Goal: Task Accomplishment & Management: Manage account settings

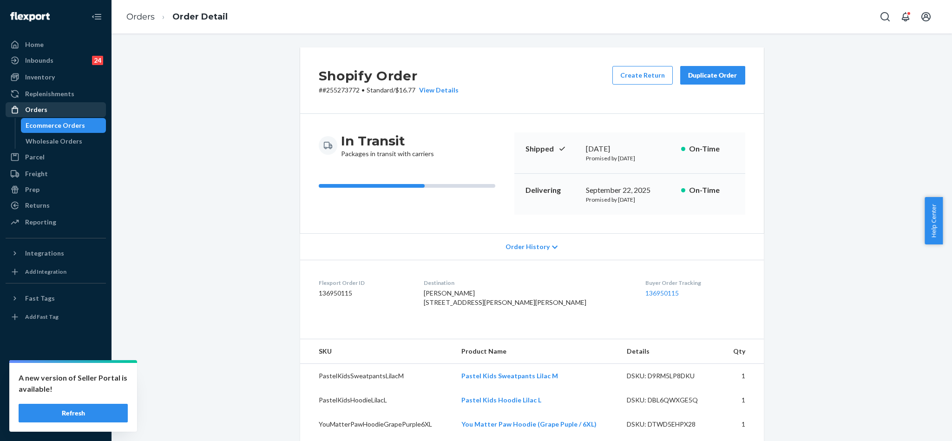
click at [49, 107] on div "Orders" at bounding box center [56, 109] width 99 height 13
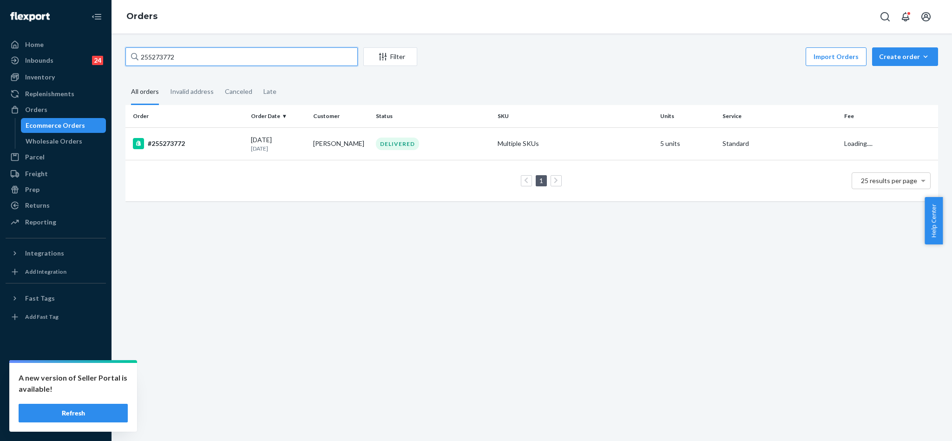
drag, startPoint x: 215, startPoint y: 56, endPoint x: 109, endPoint y: 49, distance: 106.2
click at [109, 49] on div "Home Inbounds 24 Shipping Plans Problems 24 Inventory Products Replenishments O…" at bounding box center [476, 220] width 952 height 441
paste input "4994684"
type input "254994684"
click at [176, 139] on div "#254994684" at bounding box center [188, 143] width 111 height 11
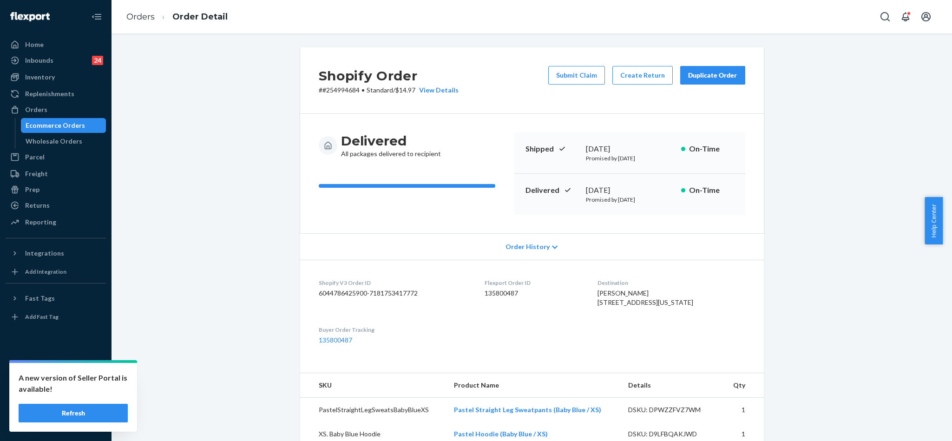
click at [699, 75] on div "Duplicate Order" at bounding box center [712, 75] width 49 height 9
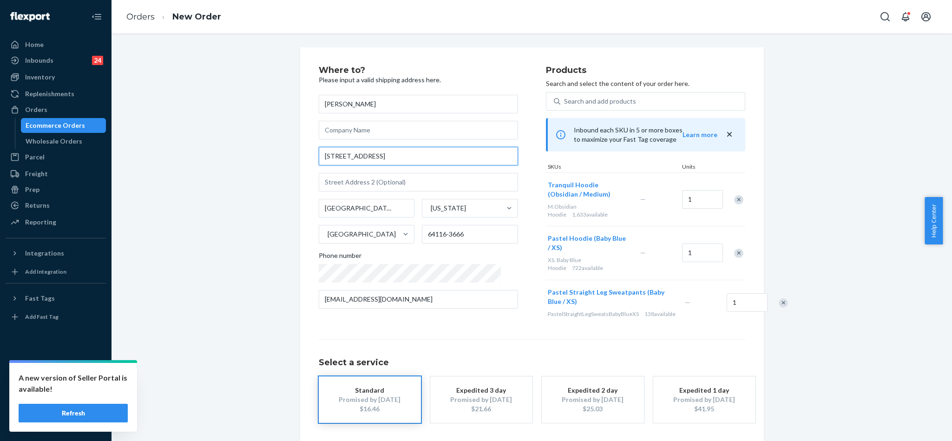
drag, startPoint x: 406, startPoint y: 158, endPoint x: 307, endPoint y: 173, distance: 100.2
click at [307, 173] on div "Where to? Please input a valid shipping address here. [PERSON_NAME] [STREET_ADD…" at bounding box center [532, 262] width 464 height 431
paste input "[GEOGRAPHIC_DATA]"
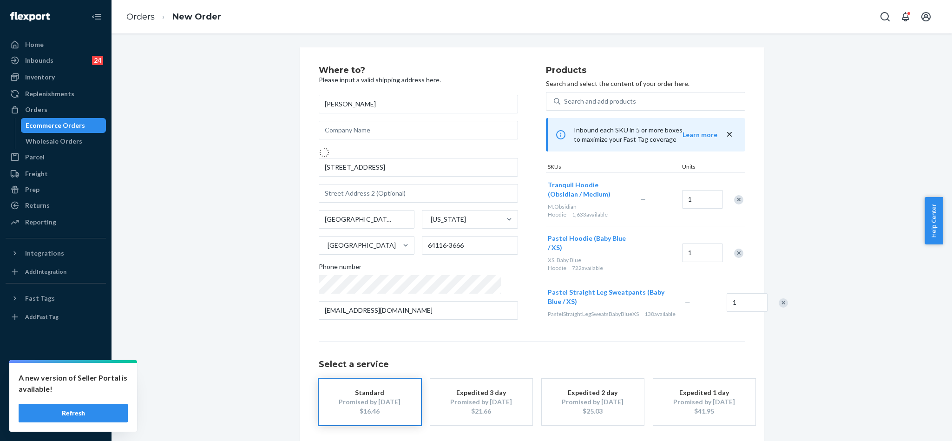
type input "[STREET_ADDRESS]"
type input "64116"
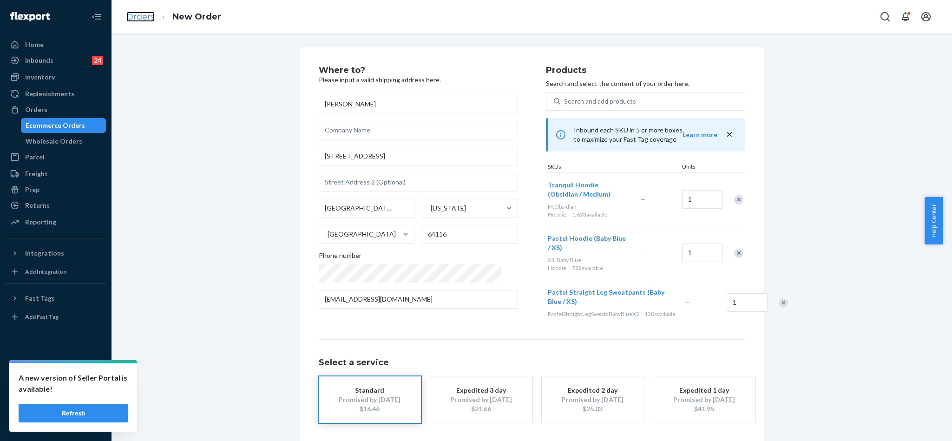
click at [144, 14] on link "Orders" at bounding box center [140, 17] width 28 height 10
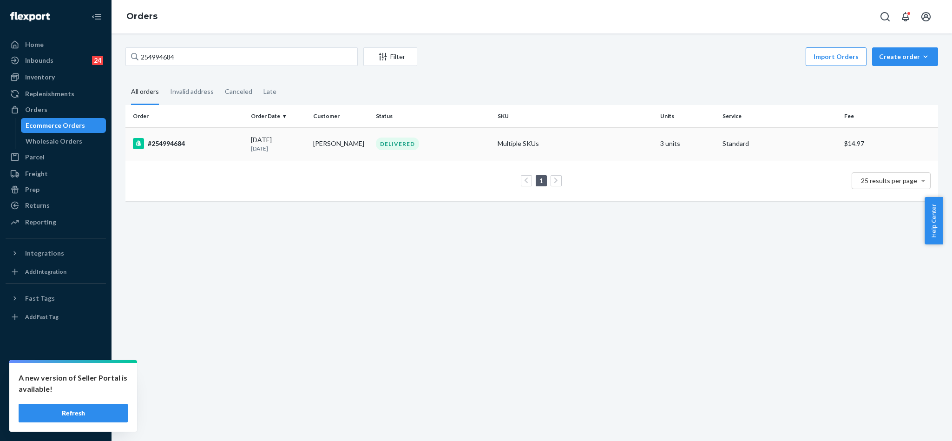
click at [176, 139] on div "#254994684" at bounding box center [188, 143] width 111 height 11
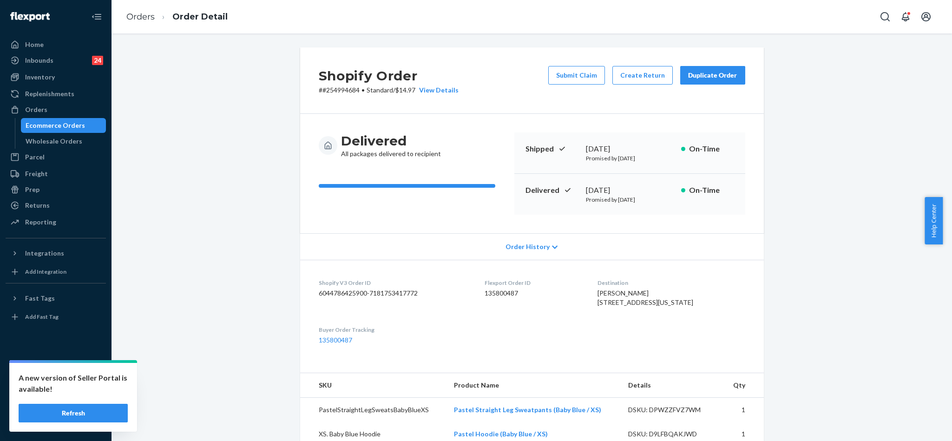
click at [704, 74] on div "Duplicate Order" at bounding box center [712, 75] width 49 height 9
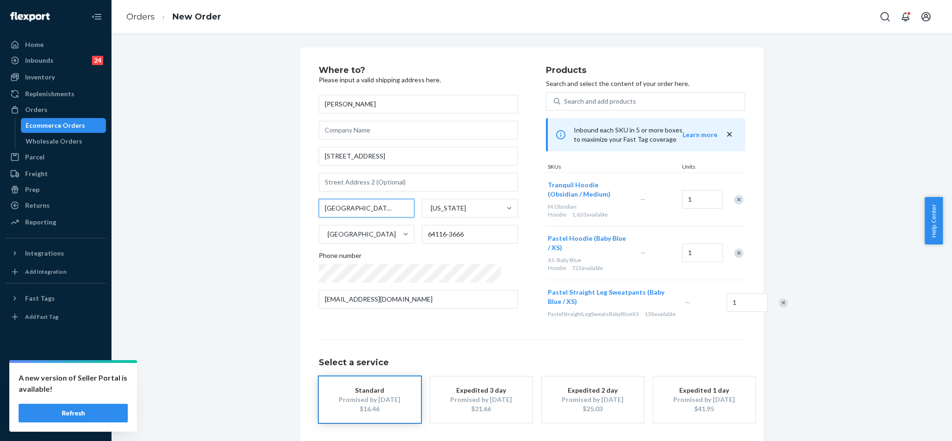
click at [378, 210] on input "[GEOGRAPHIC_DATA][US_STATE]" at bounding box center [367, 208] width 96 height 19
drag, startPoint x: 339, startPoint y: 211, endPoint x: 285, endPoint y: 203, distance: 55.0
click at [285, 203] on div "Where to? Please input a valid shipping address here. [PERSON_NAME] [STREET_ADD…" at bounding box center [532, 262] width 827 height 431
type input "[US_STATE][GEOGRAPHIC_DATA]"
click at [808, 240] on div "Where to? Please input a valid shipping address here. [PERSON_NAME] [STREET_ADD…" at bounding box center [532, 262] width 827 height 431
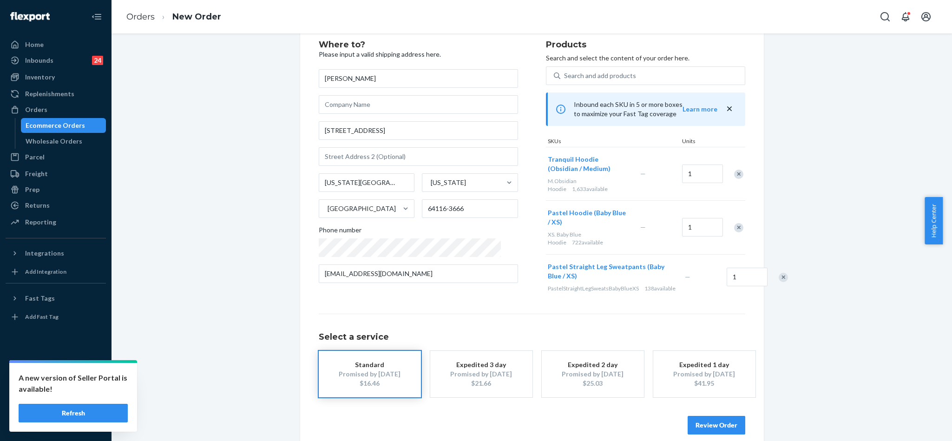
scroll to position [28, 0]
click at [732, 413] on button "Review Order" at bounding box center [717, 422] width 58 height 19
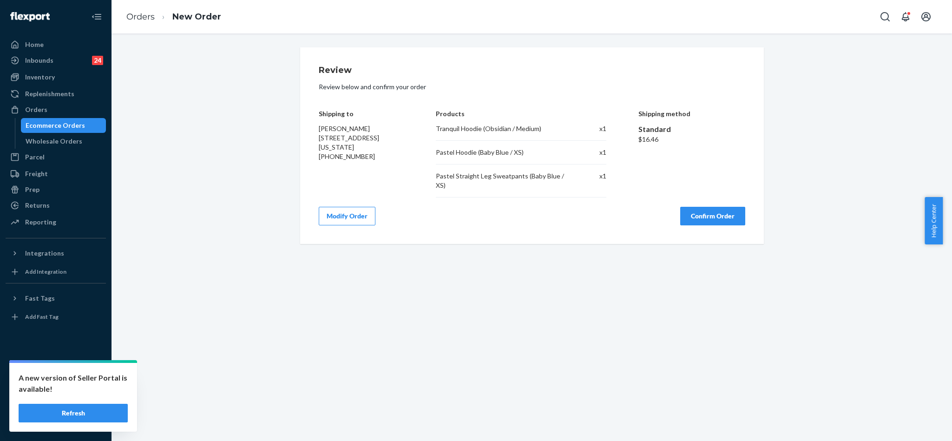
scroll to position [0, 0]
click at [716, 207] on button "Confirm Order" at bounding box center [713, 216] width 65 height 19
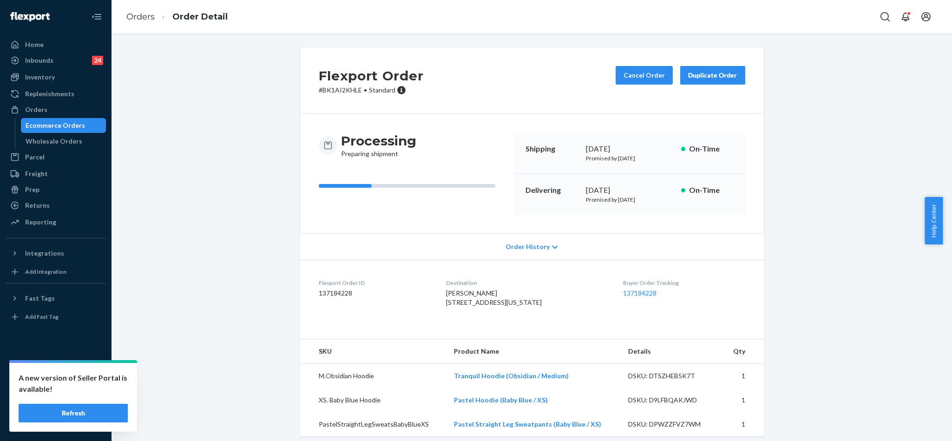
drag, startPoint x: 443, startPoint y: 305, endPoint x: 515, endPoint y: 307, distance: 71.6
click at [515, 307] on dl "Flexport Order ID 137184228 Destination [PERSON_NAME] [STREET_ADDRESS][US_STATE…" at bounding box center [532, 295] width 464 height 70
copy span "[STREET_ADDRESS]"
click at [498, 306] on span "[PERSON_NAME] [STREET_ADDRESS][US_STATE]" at bounding box center [494, 297] width 96 height 17
click at [499, 306] on span "[PERSON_NAME] [STREET_ADDRESS][US_STATE]" at bounding box center [494, 297] width 96 height 17
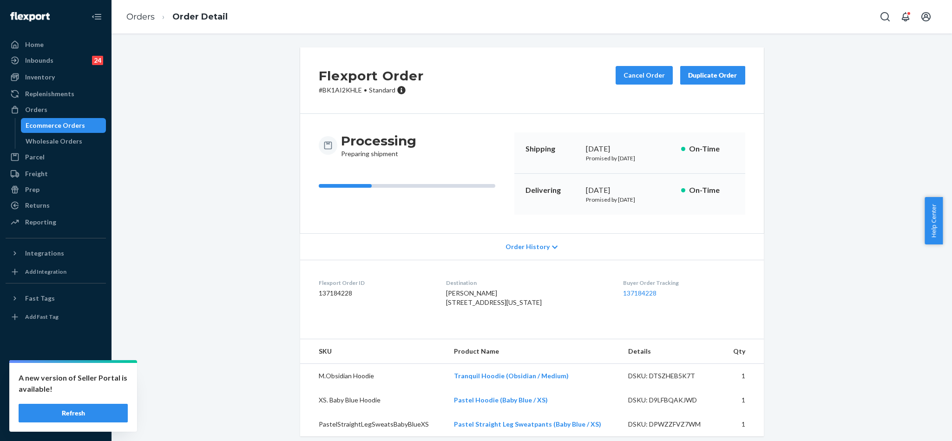
copy span "64116"
click at [647, 74] on button "Cancel Order" at bounding box center [644, 75] width 57 height 19
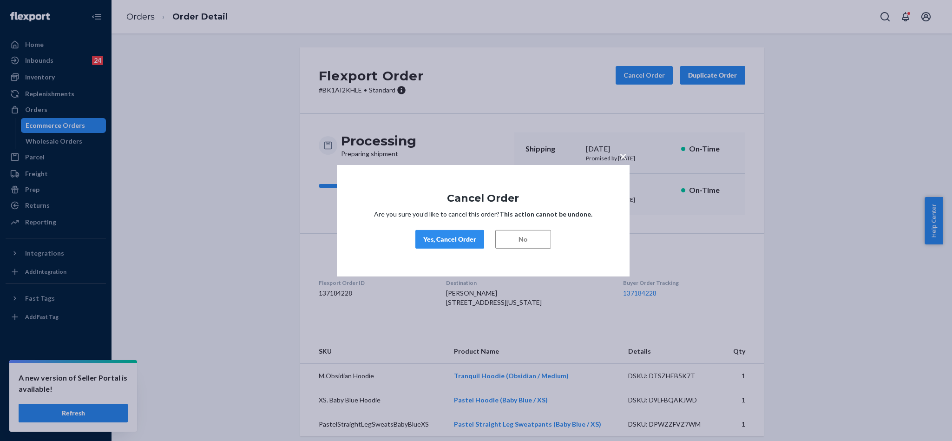
drag, startPoint x: 443, startPoint y: 240, endPoint x: 484, endPoint y: 165, distance: 85.5
click at [445, 238] on div "Yes, Cancel Order" at bounding box center [449, 239] width 53 height 9
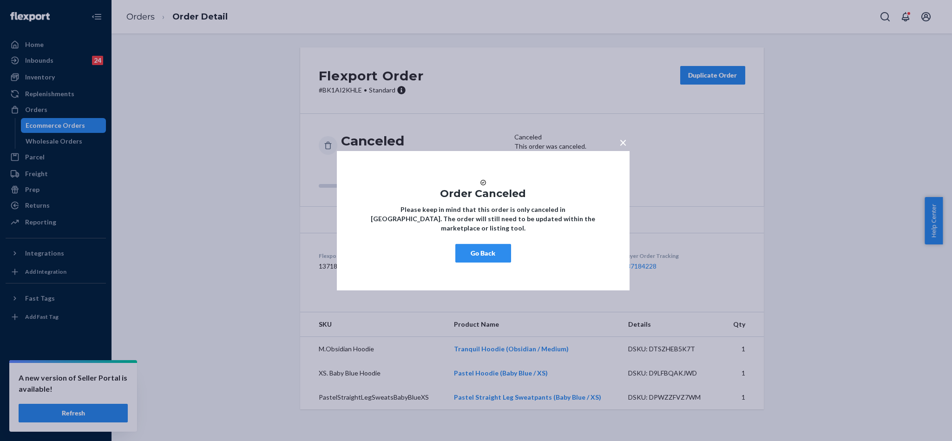
click at [494, 257] on button "Go Back" at bounding box center [484, 253] width 56 height 19
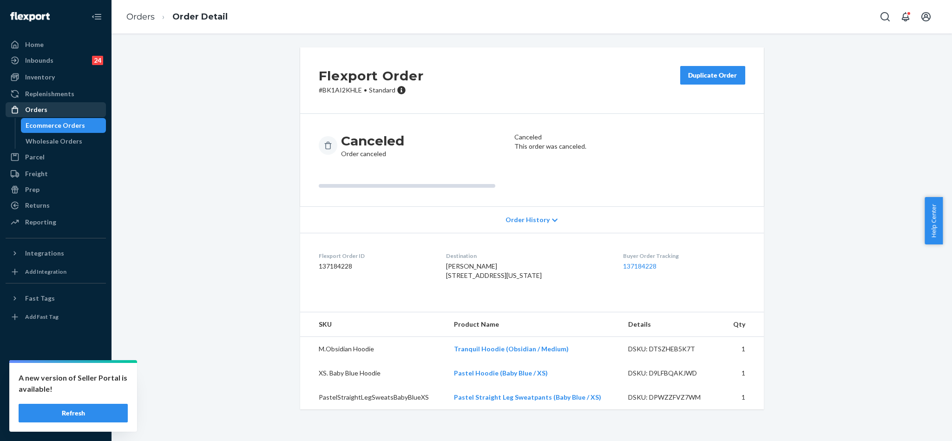
click at [52, 104] on div "Orders" at bounding box center [56, 109] width 99 height 13
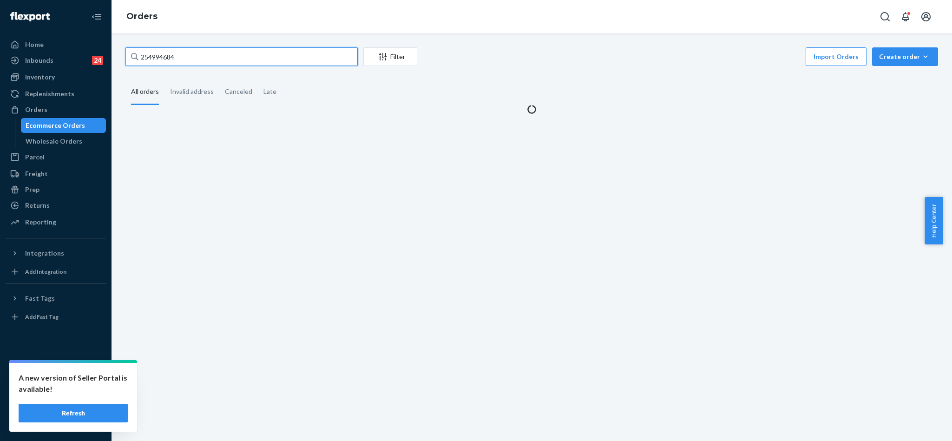
click at [151, 58] on input "254994684" at bounding box center [242, 56] width 232 height 19
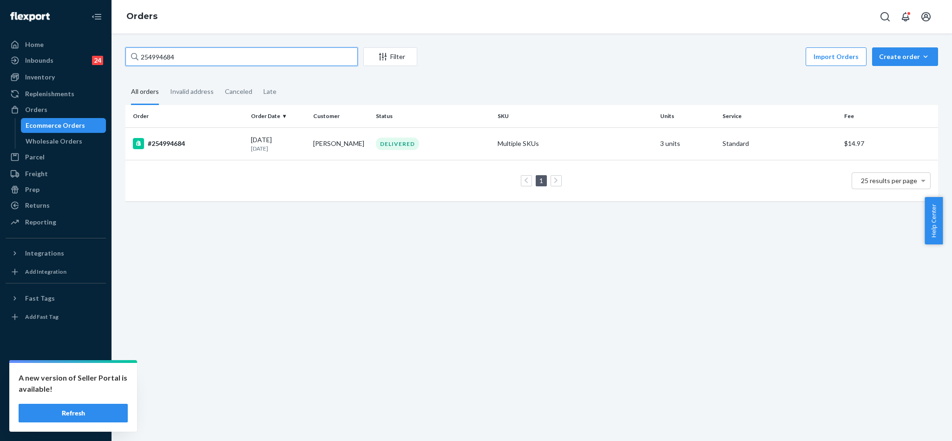
drag, startPoint x: 174, startPoint y: 59, endPoint x: 134, endPoint y: 48, distance: 41.5
click at [134, 48] on div "254994684" at bounding box center [242, 56] width 232 height 19
paste input "3663596"
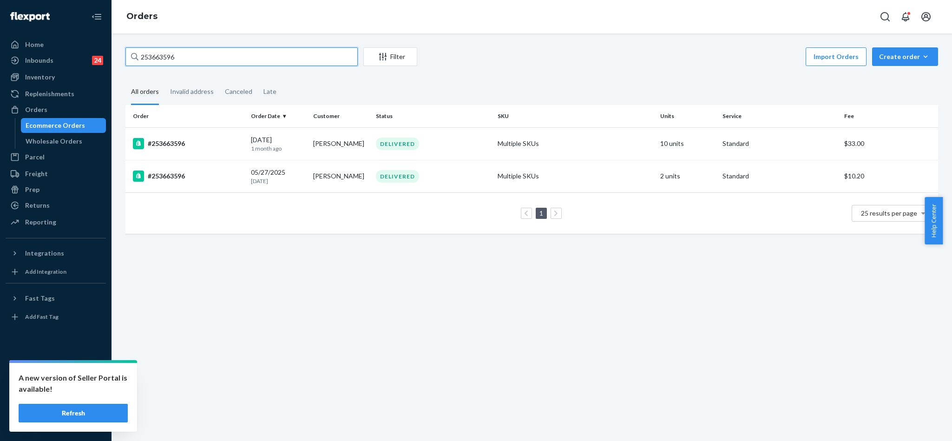
type input "253663596"
click at [175, 141] on div "#253663596" at bounding box center [188, 143] width 111 height 11
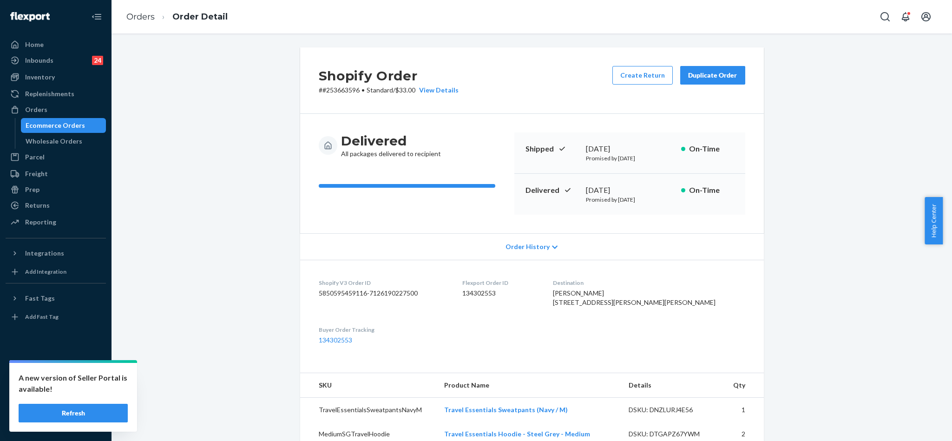
click at [712, 76] on div "Duplicate Order" at bounding box center [712, 75] width 49 height 9
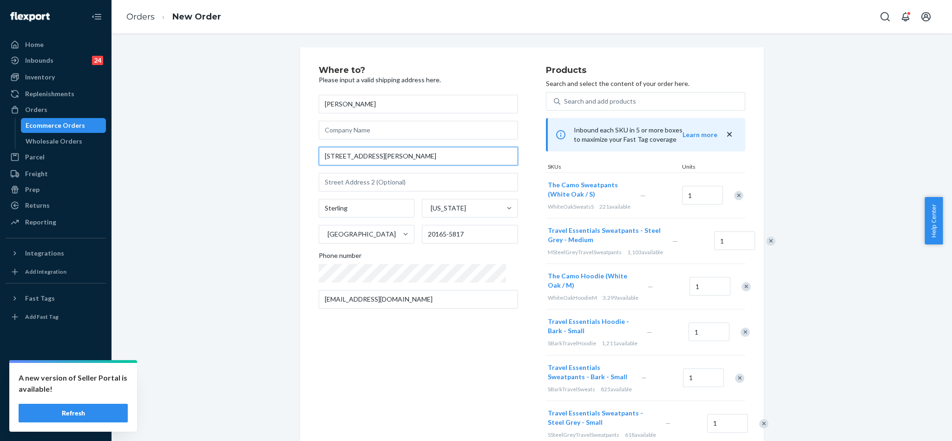
drag, startPoint x: 383, startPoint y: 154, endPoint x: 300, endPoint y: 130, distance: 86.5
click at [302, 132] on div "Where to? Please input a valid shipping address here. [PERSON_NAME] [STREET_ADD…" at bounding box center [532, 395] width 464 height 697
click at [734, 192] on div "Remove Item" at bounding box center [738, 195] width 9 height 9
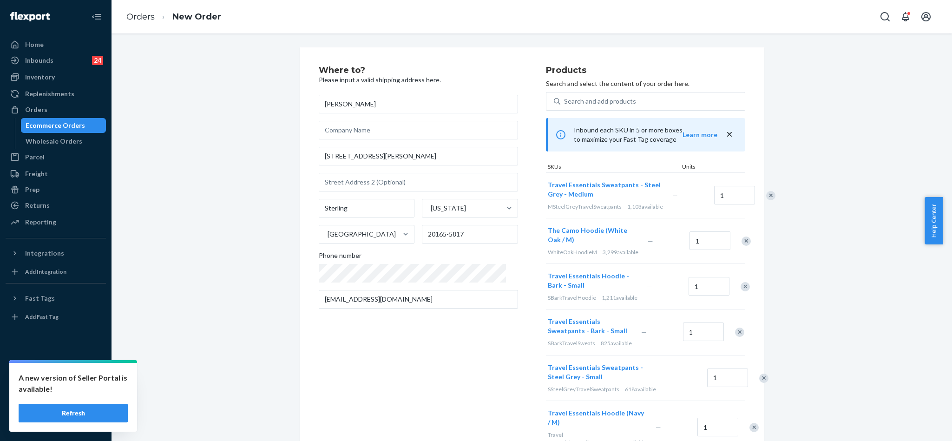
click at [754, 192] on div at bounding box center [765, 195] width 23 height 25
click at [767, 200] on div "Remove Item" at bounding box center [771, 195] width 9 height 9
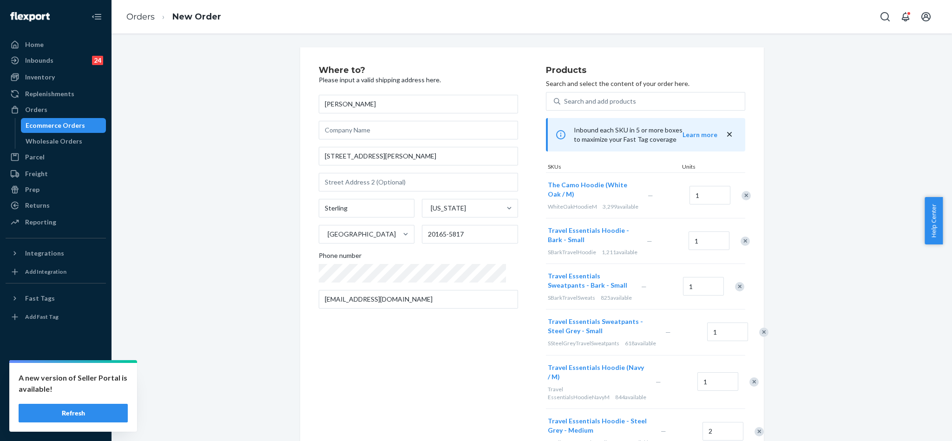
click at [742, 197] on div "Remove Item" at bounding box center [746, 195] width 9 height 9
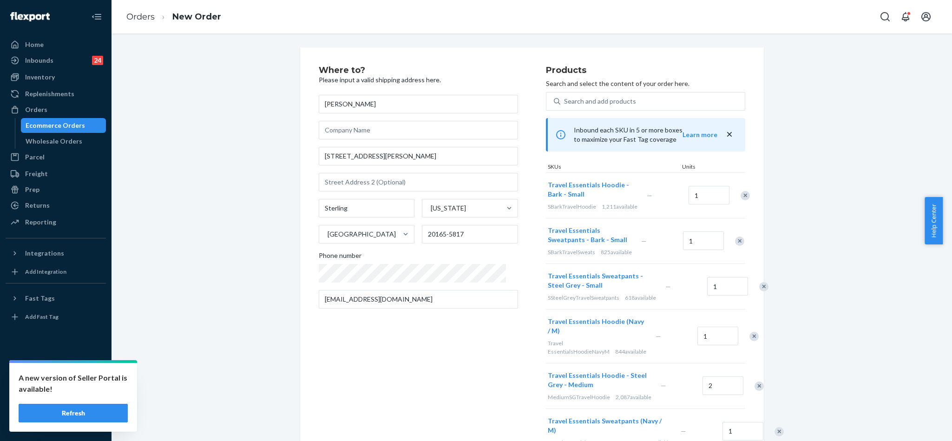
click at [741, 197] on div "Remove Item" at bounding box center [745, 195] width 9 height 9
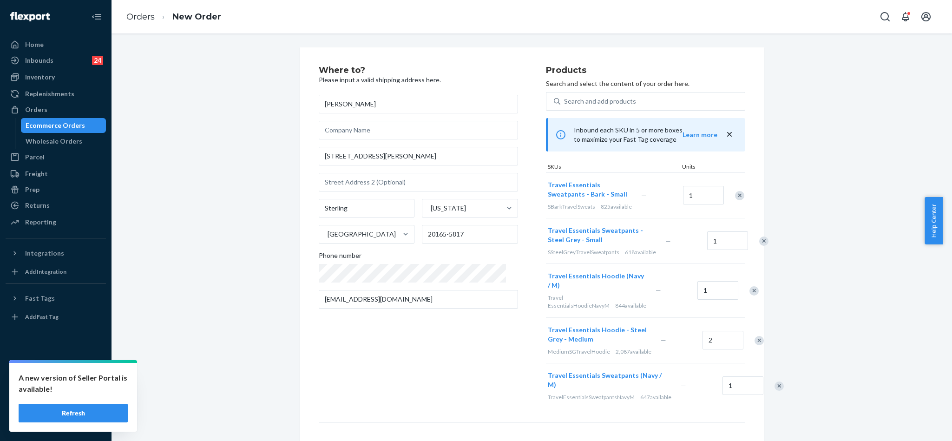
click at [735, 197] on div "Remove Item" at bounding box center [739, 195] width 9 height 9
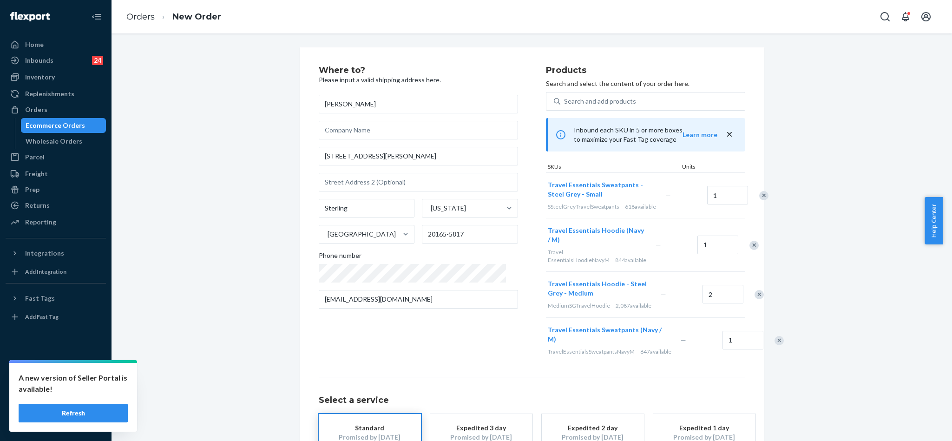
click at [760, 197] on div "Remove Item" at bounding box center [764, 195] width 9 height 9
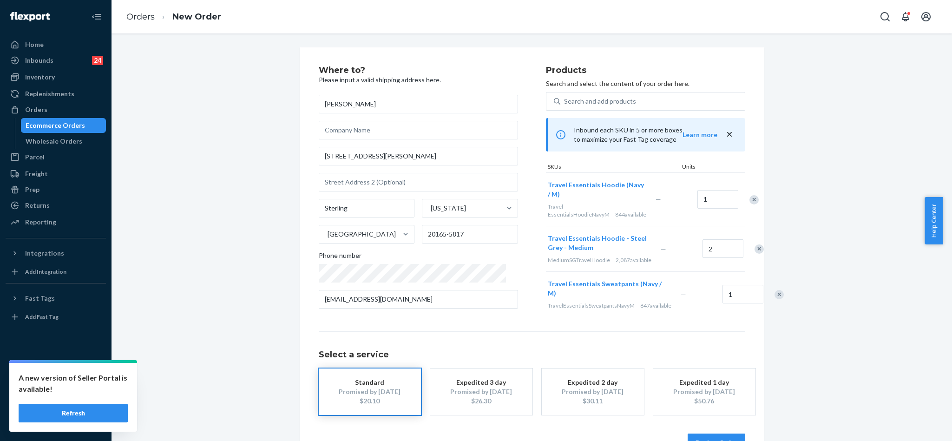
click at [755, 251] on div "Remove Item" at bounding box center [759, 249] width 9 height 9
click at [775, 251] on div "Remove Item" at bounding box center [779, 249] width 9 height 9
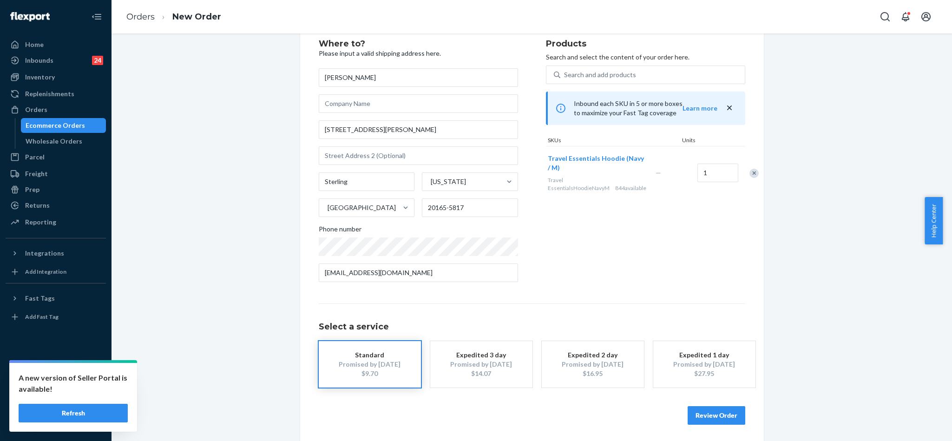
scroll to position [28, 0]
click at [715, 416] on button "Review Order" at bounding box center [717, 413] width 58 height 19
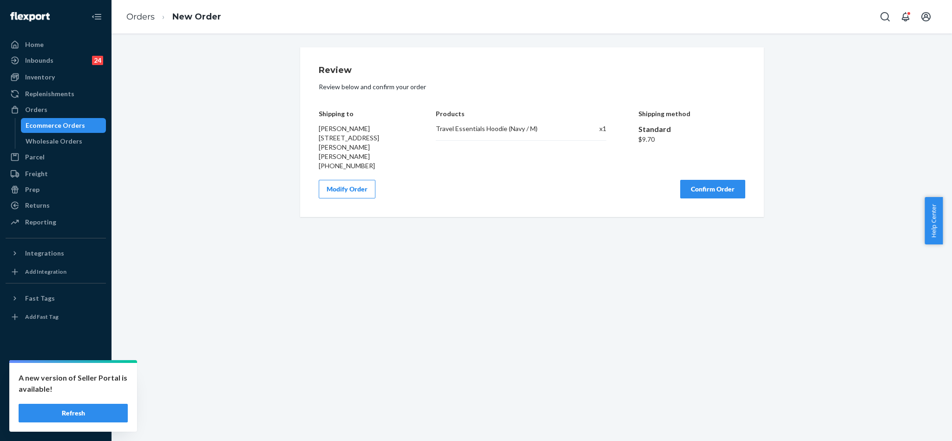
click at [715, 180] on button "Confirm Order" at bounding box center [713, 189] width 65 height 19
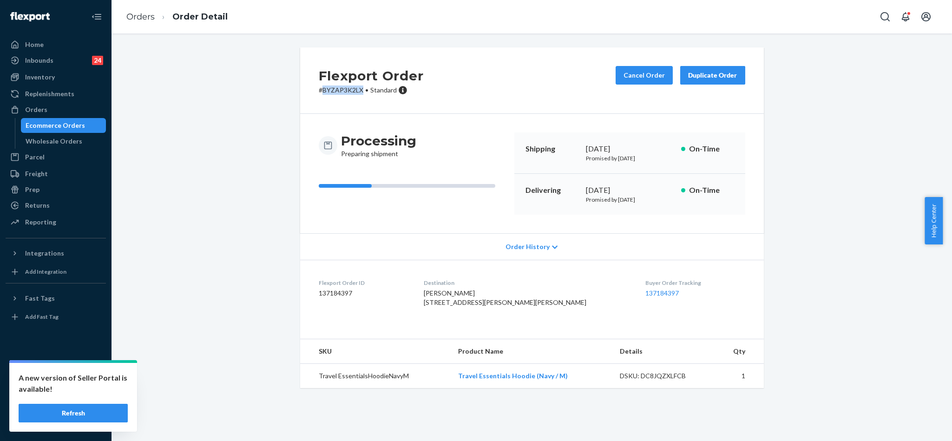
drag, startPoint x: 357, startPoint y: 94, endPoint x: 318, endPoint y: 97, distance: 39.1
click at [318, 97] on div "Flexport Order # BYZAP3K2LX • Standard Cancel Order Duplicate Order" at bounding box center [532, 80] width 464 height 66
copy p "BYZAP3K2LX"
drag, startPoint x: 445, startPoint y: 303, endPoint x: 518, endPoint y: 314, distance: 73.8
click at [518, 314] on dl "Flexport Order ID 137184397 Destination [PERSON_NAME] [STREET_ADDRESS][PERSON_N…" at bounding box center [532, 295] width 464 height 70
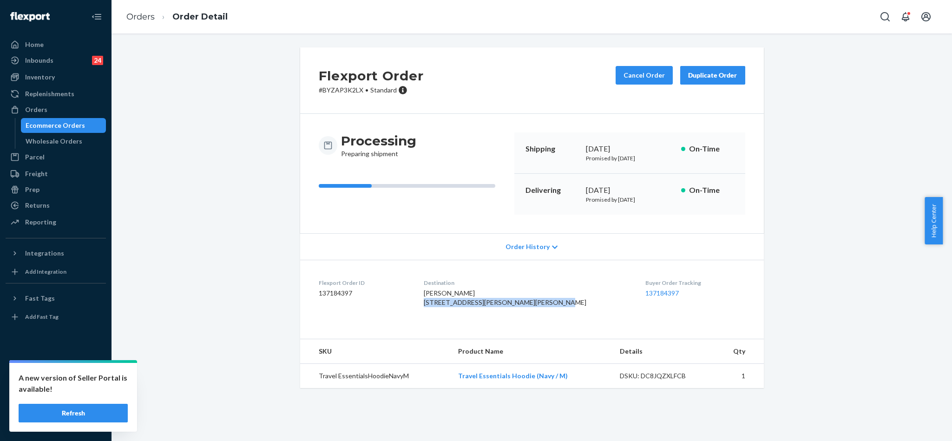
copy span "[STREET_ADDRESS][PERSON_NAME][PERSON_NAME]"
drag, startPoint x: 567, startPoint y: 397, endPoint x: 456, endPoint y: 402, distance: 110.8
click at [456, 389] on td "Travel Essentials Hoodie (Navy / M)" at bounding box center [532, 376] width 162 height 25
copy link "Travel Essentials Hoodie (Navy / M)"
